Goal: Task Accomplishment & Management: Complete application form

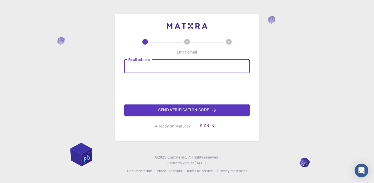
click at [180, 64] on input "Email address" at bounding box center [186, 67] width 125 height 14
type input "[EMAIL_ADDRESS][DOMAIN_NAME]"
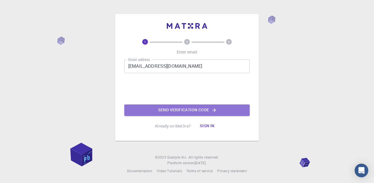
click at [203, 109] on button "Send verification code" at bounding box center [186, 110] width 125 height 11
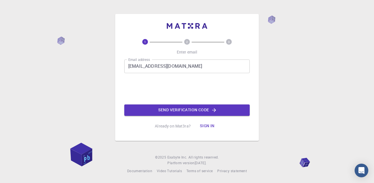
click at [202, 109] on button "Send verification code" at bounding box center [186, 110] width 125 height 11
click at [150, 69] on input "Email address" at bounding box center [186, 67] width 125 height 14
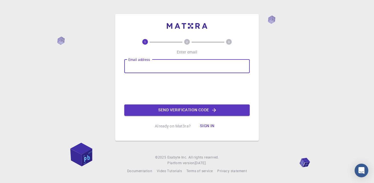
type input "[EMAIL_ADDRESS][DOMAIN_NAME]"
click at [201, 109] on button "Send verification code" at bounding box center [186, 110] width 125 height 11
